Goal: Browse casually: Explore the website without a specific task or goal

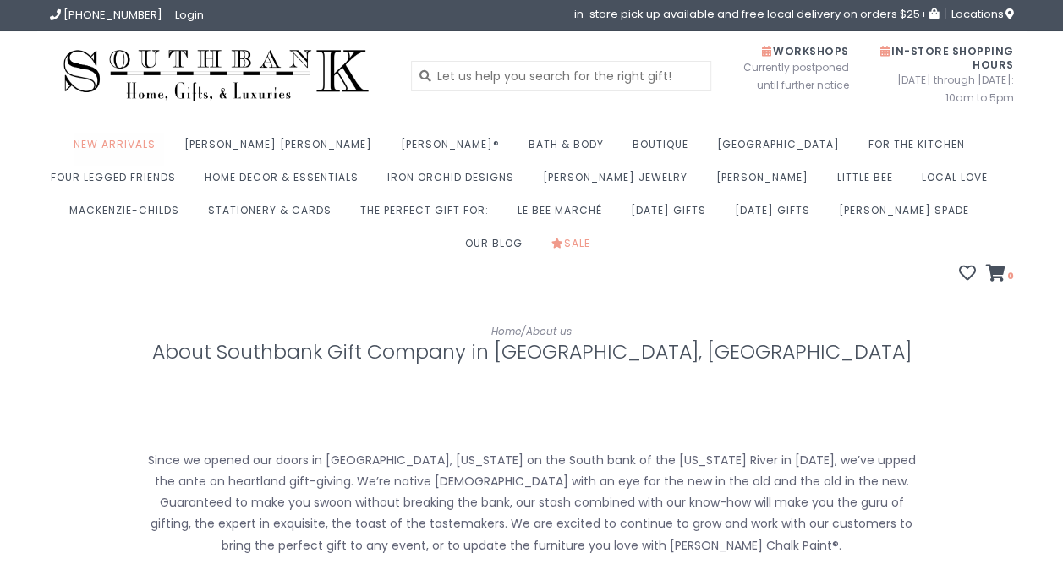
click at [154, 146] on link "New Arrivals" at bounding box center [119, 149] width 91 height 33
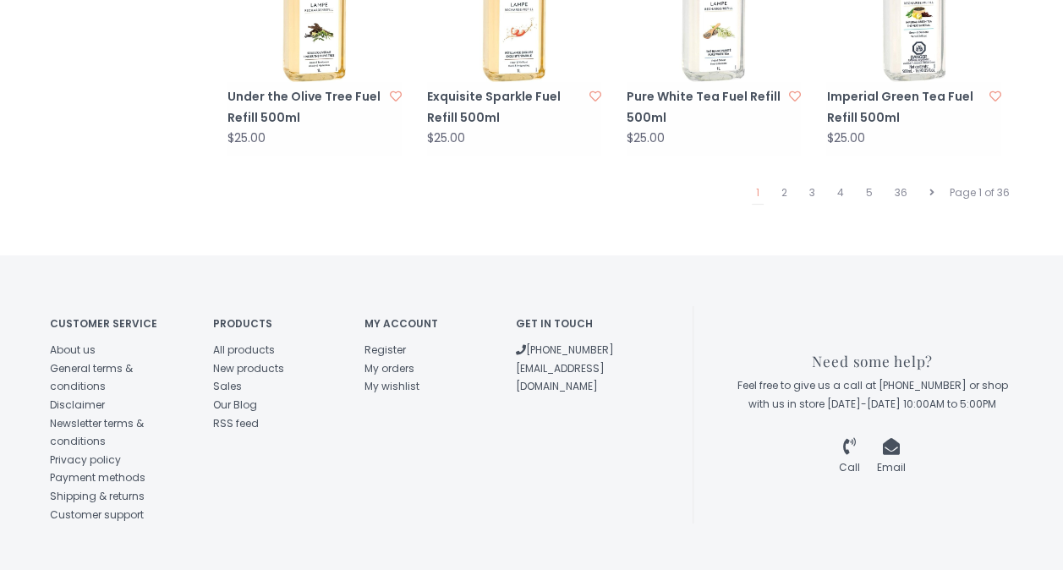
scroll to position [1919, 0]
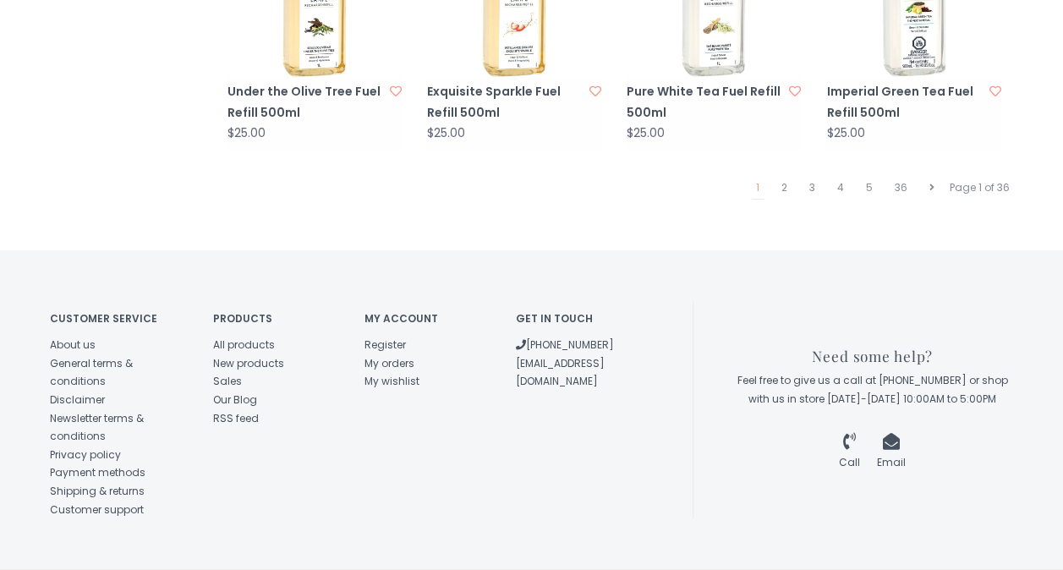
click at [773, 177] on ul "1 2 3 4 5 36" at bounding box center [845, 188] width 200 height 23
click at [778, 177] on link "2" at bounding box center [784, 188] width 14 height 22
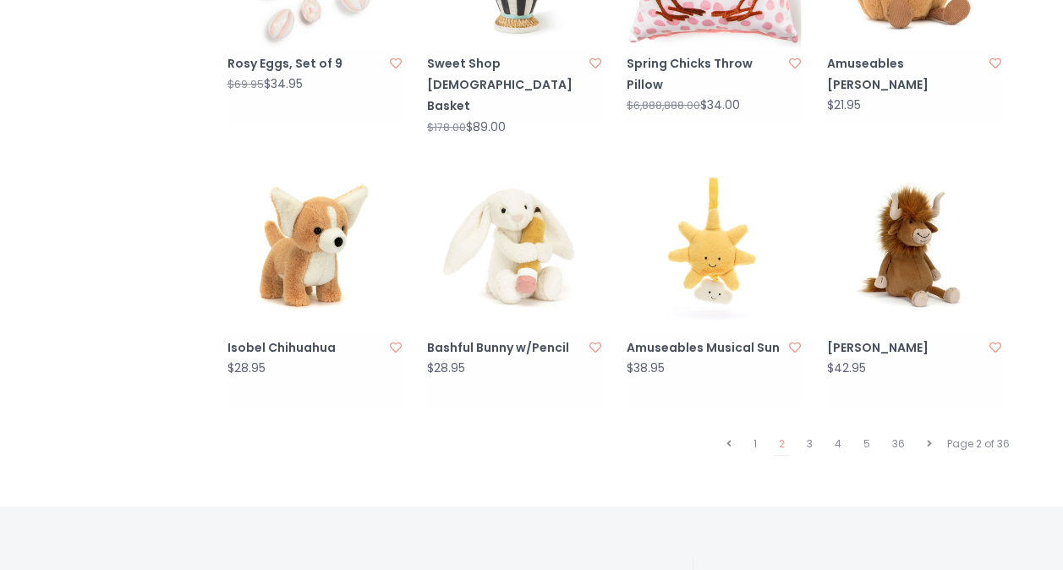
scroll to position [1692, 0]
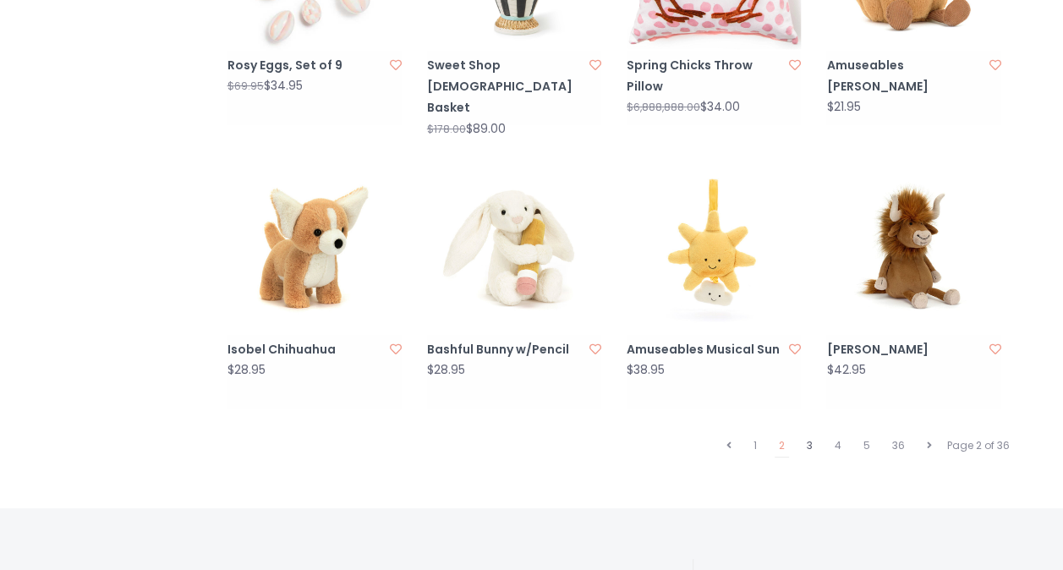
click at [811, 435] on link "3" at bounding box center [810, 446] width 14 height 22
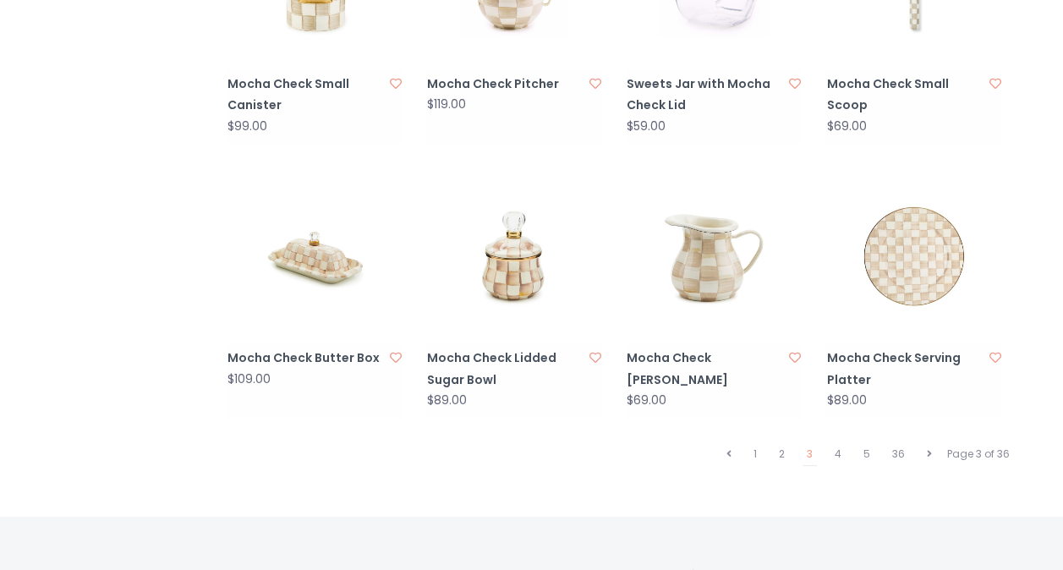
scroll to position [1777, 0]
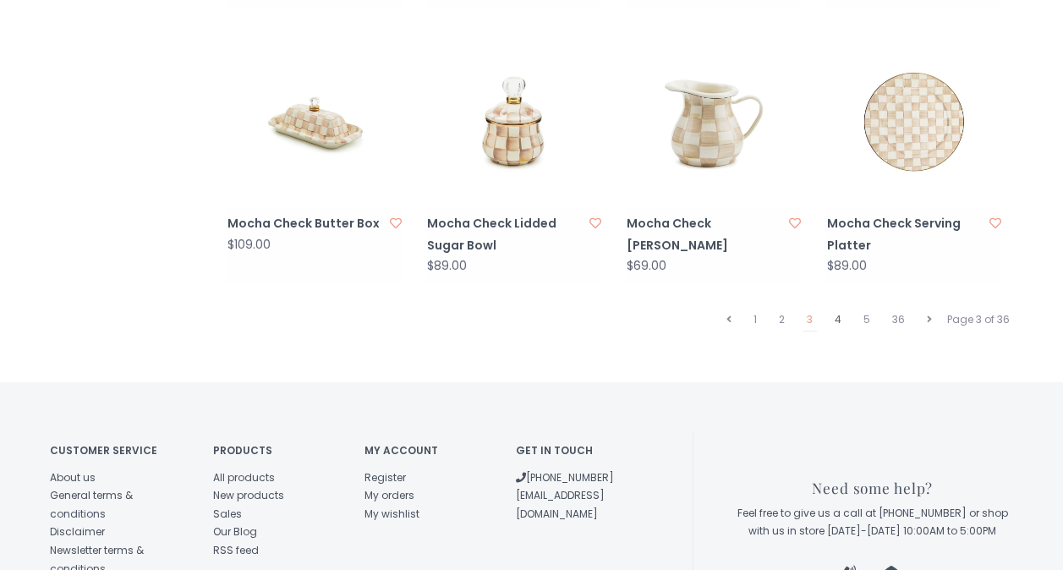
click at [836, 309] on link "4" at bounding box center [838, 320] width 15 height 22
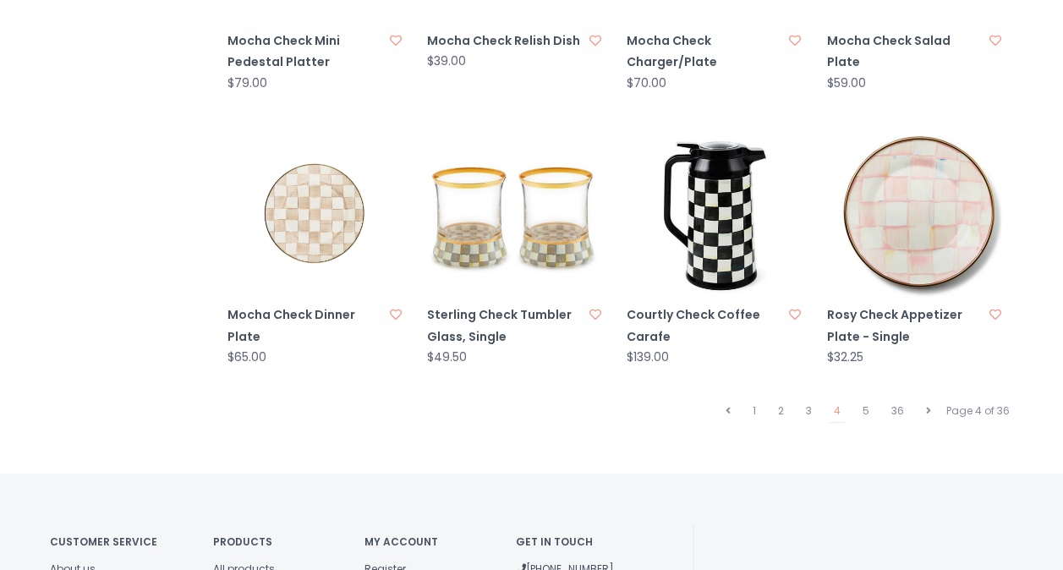
scroll to position [1777, 0]
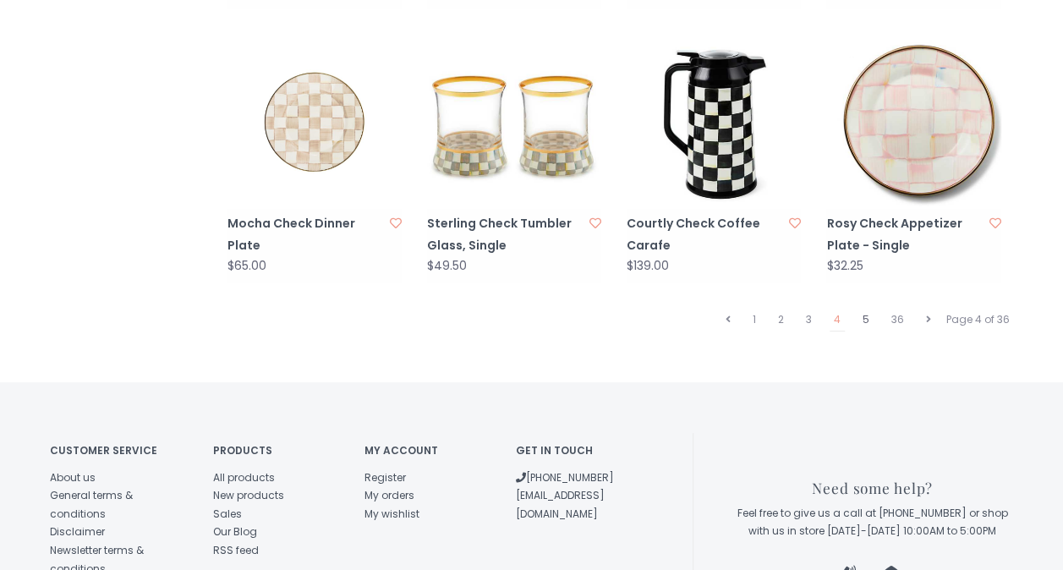
click at [860, 309] on link "5" at bounding box center [866, 320] width 15 height 22
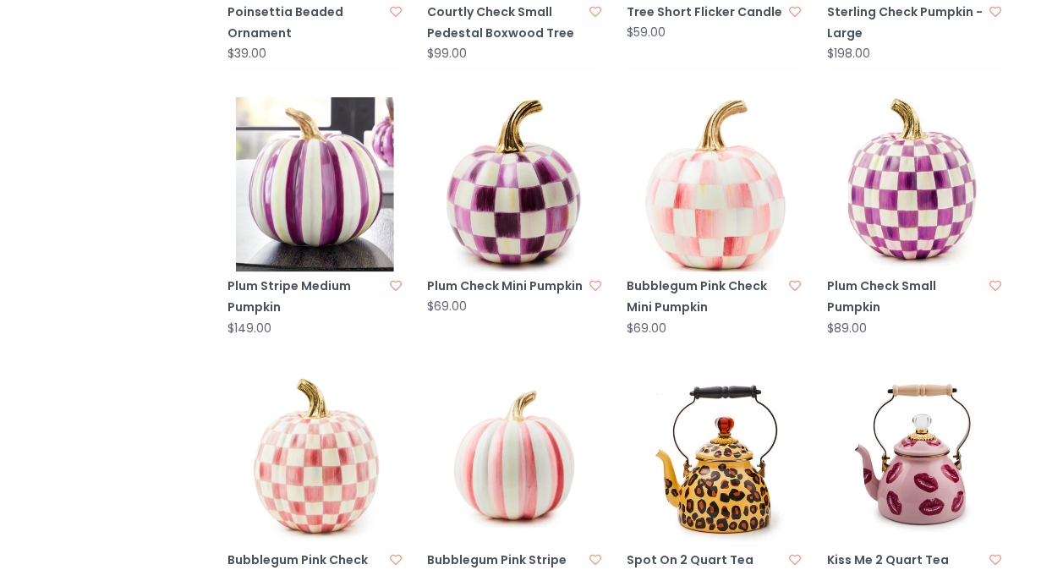
scroll to position [1607, 0]
